Goal: Check status

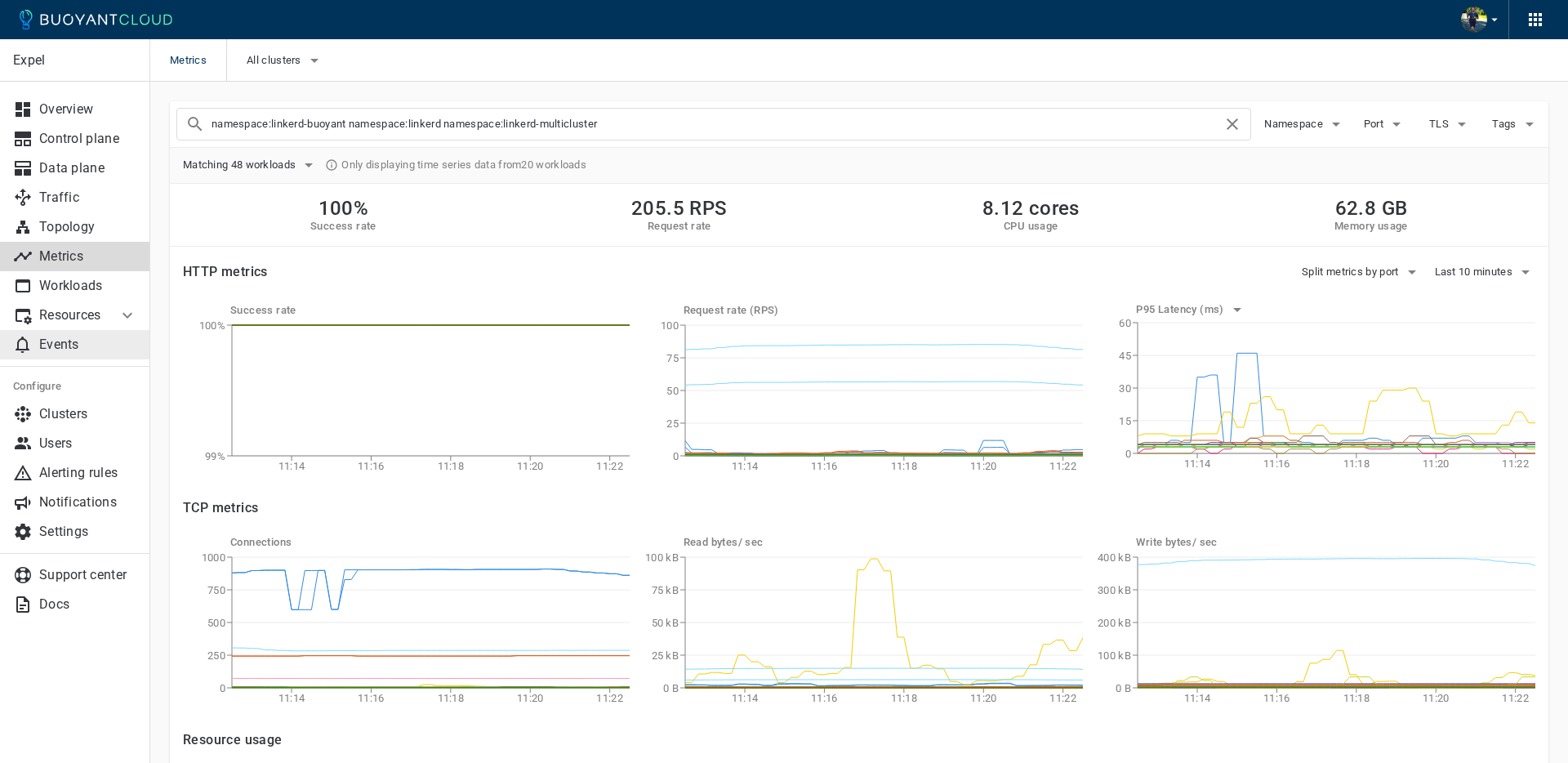
click at [78, 352] on link "Events" at bounding box center [74, 344] width 150 height 29
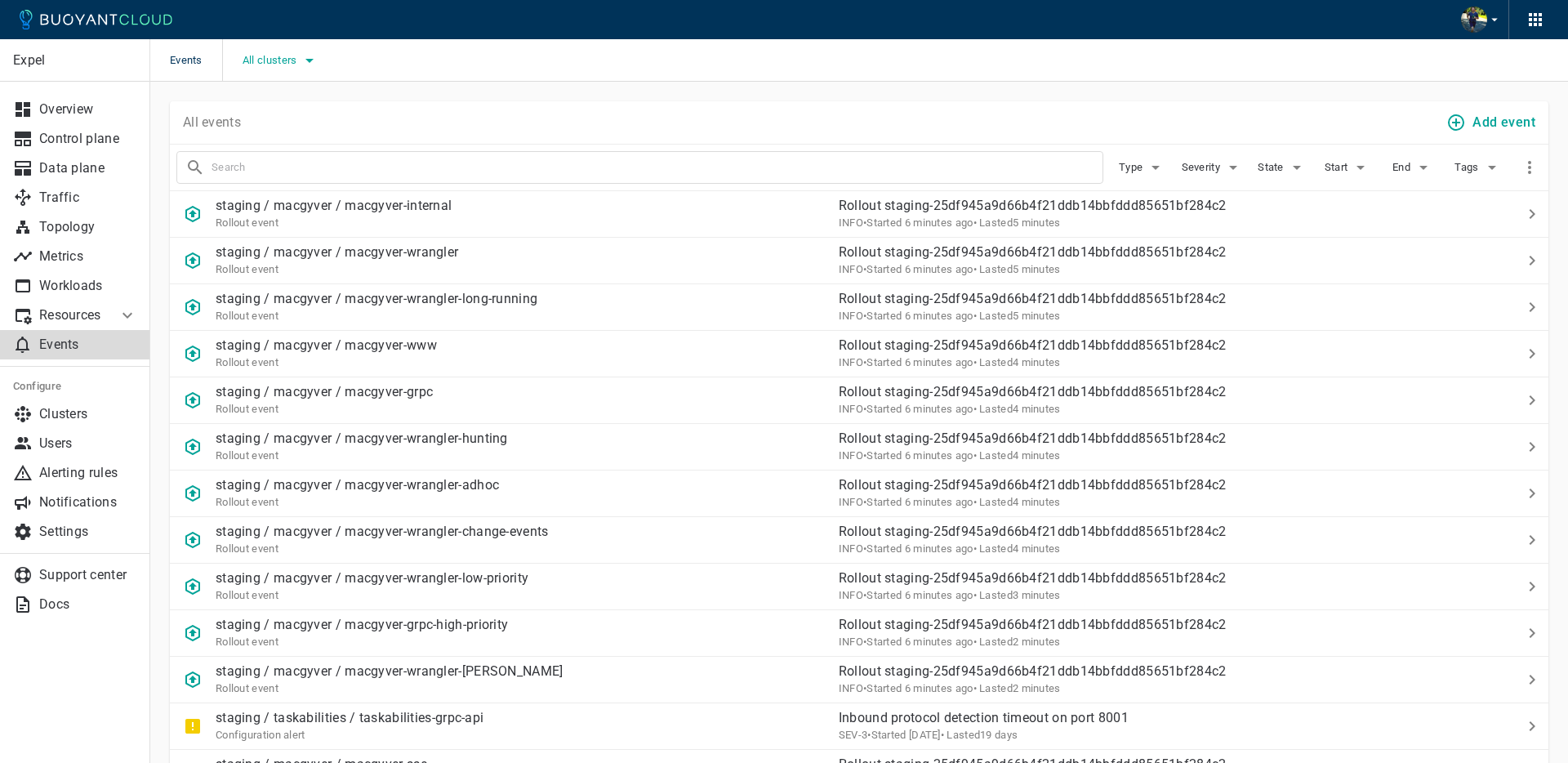
click at [275, 59] on span "All clusters" at bounding box center [272, 60] width 58 height 13
click at [259, 83] on input "prod" at bounding box center [264, 78] width 20 height 20
checkbox input "true"
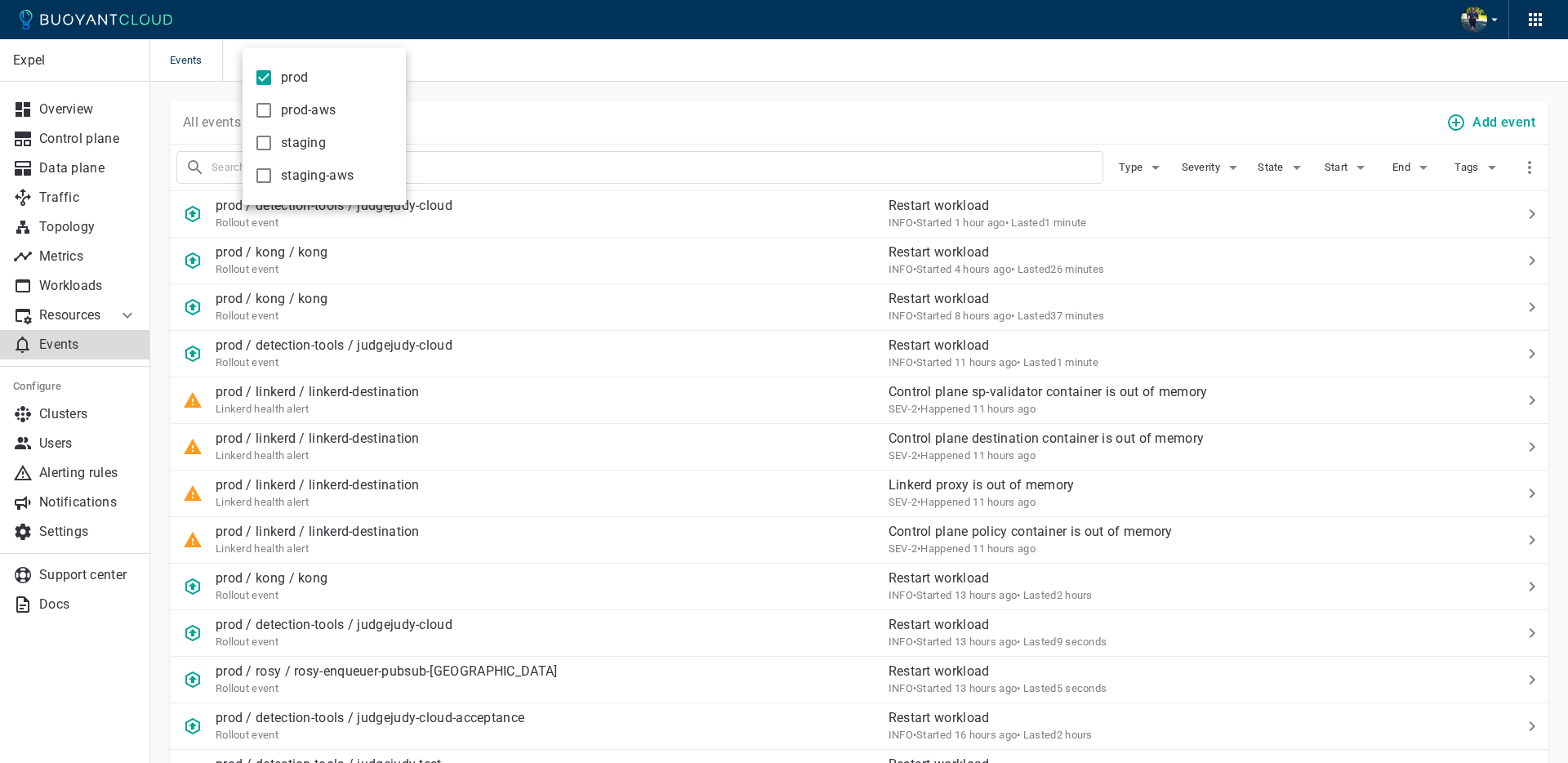
click at [701, 94] on div at bounding box center [784, 382] width 1568 height 763
